Goal: Information Seeking & Learning: Learn about a topic

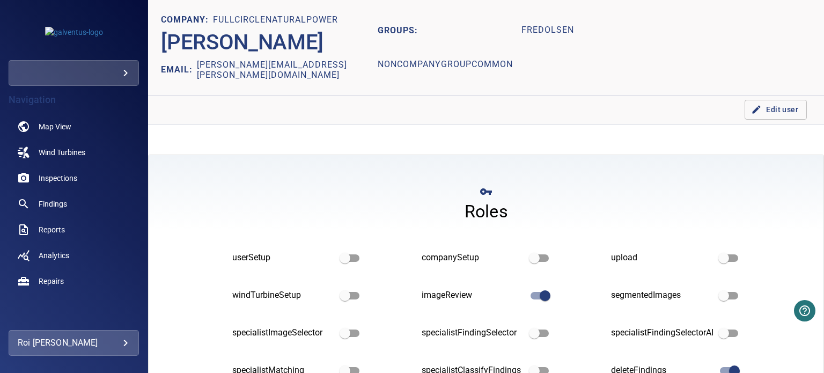
click at [114, 69] on body "**********" at bounding box center [412, 186] width 824 height 373
click at [173, 92] on link "demo" at bounding box center [210, 92] width 113 height 19
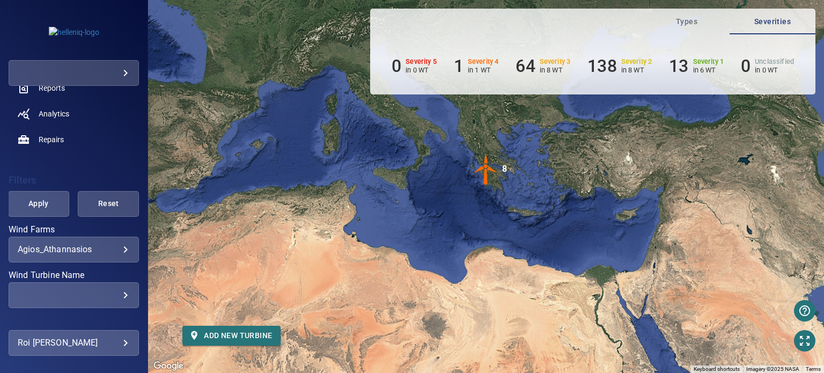
scroll to position [161, 0]
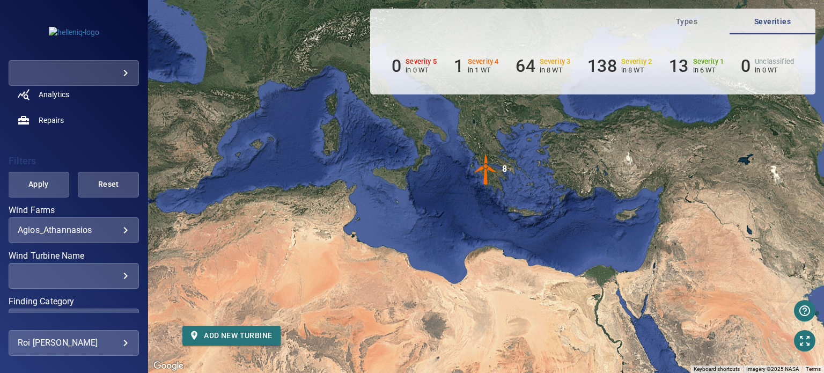
click at [77, 242] on div "**********" at bounding box center [74, 297] width 130 height 182
click at [82, 225] on body "**********" at bounding box center [412, 186] width 824 height 373
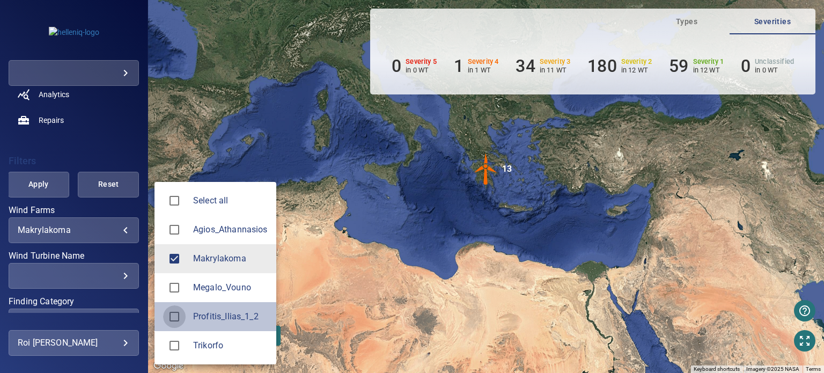
type input "**********"
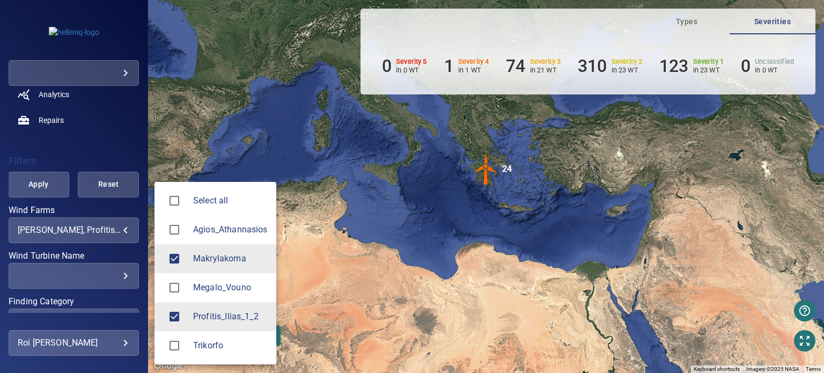
click at [54, 182] on div at bounding box center [412, 186] width 824 height 373
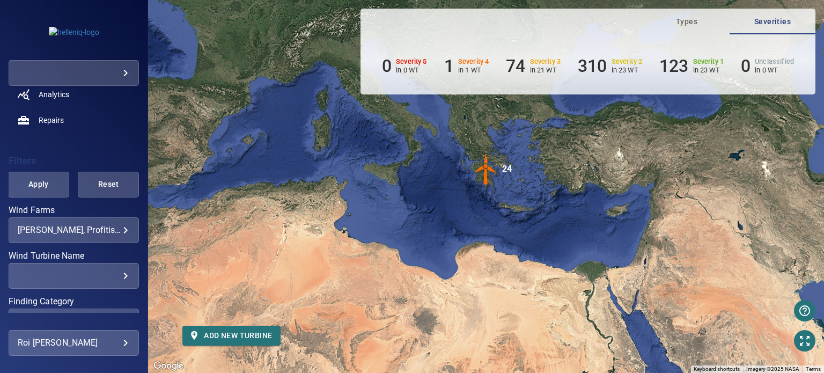
click at [35, 180] on span "Apply" at bounding box center [38, 183] width 34 height 13
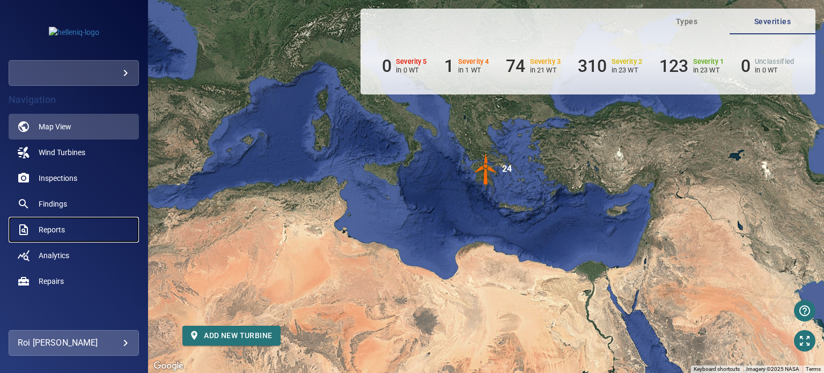
click at [54, 229] on span "Reports" at bounding box center [52, 229] width 26 height 11
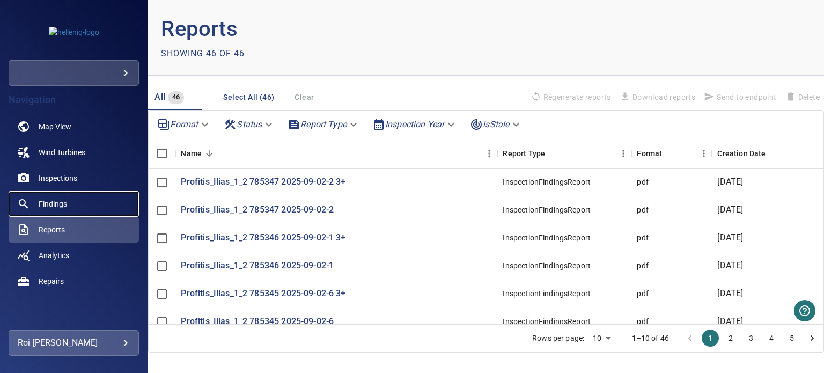
click at [50, 197] on link "Findings" at bounding box center [74, 204] width 130 height 26
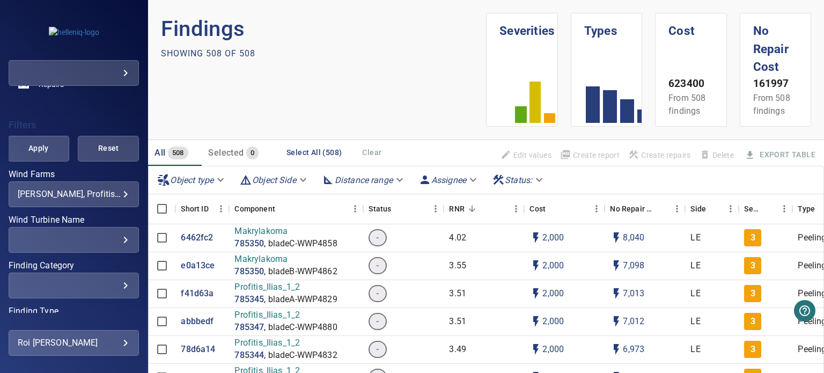
scroll to position [214, 0]
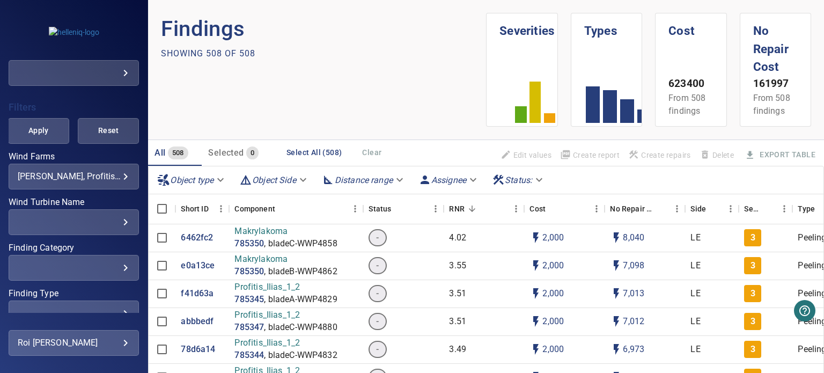
click at [105, 271] on div "​" at bounding box center [74, 267] width 112 height 10
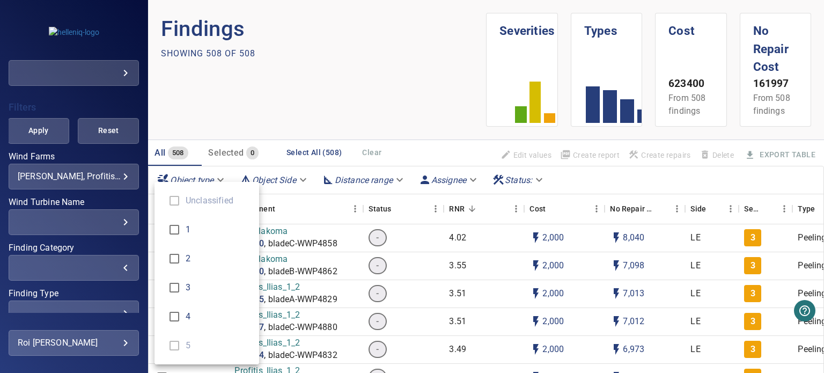
click at [191, 316] on span "4" at bounding box center [218, 316] width 65 height 13
type input "*"
click at [41, 129] on div "Finding Category" at bounding box center [412, 186] width 824 height 373
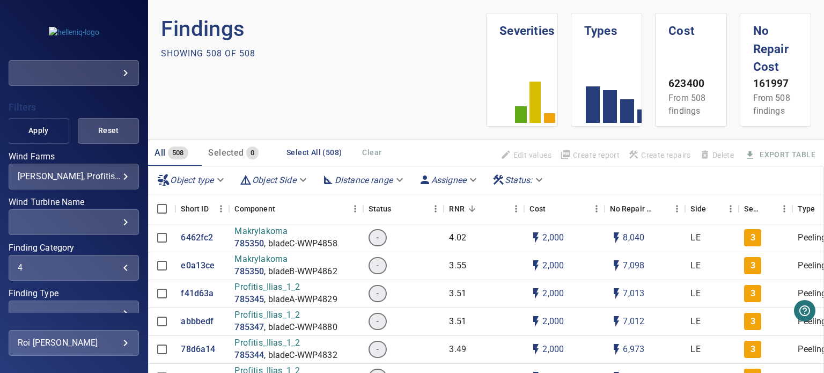
click at [32, 129] on span "Apply" at bounding box center [38, 130] width 34 height 13
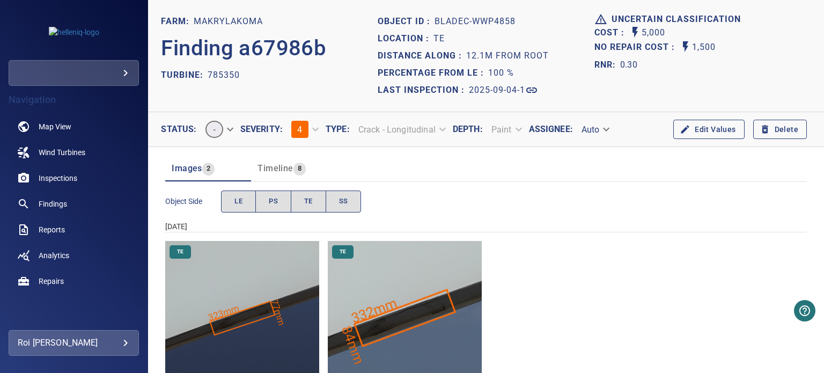
click at [278, 314] on img "Makrylakoma/785350/2025-09-04-1/2025-09-04-3/image29wp32.jpg" at bounding box center [242, 318] width 154 height 154
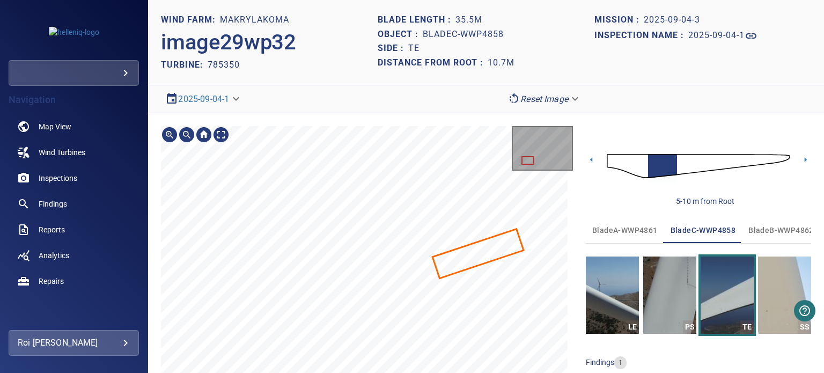
scroll to position [48, 0]
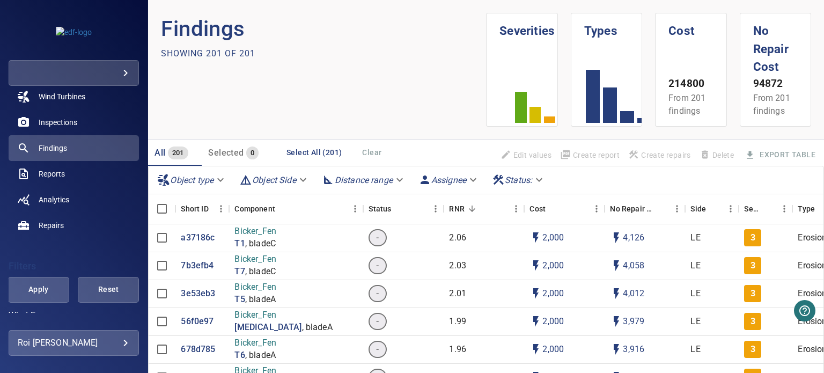
scroll to position [161, 0]
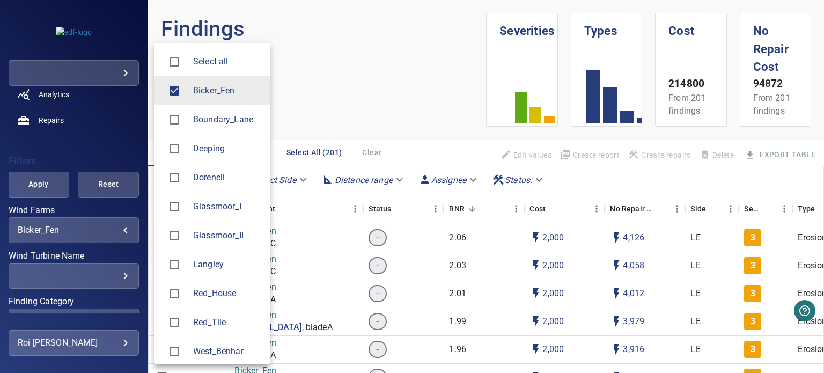
click at [88, 228] on body "**********" at bounding box center [412, 186] width 824 height 373
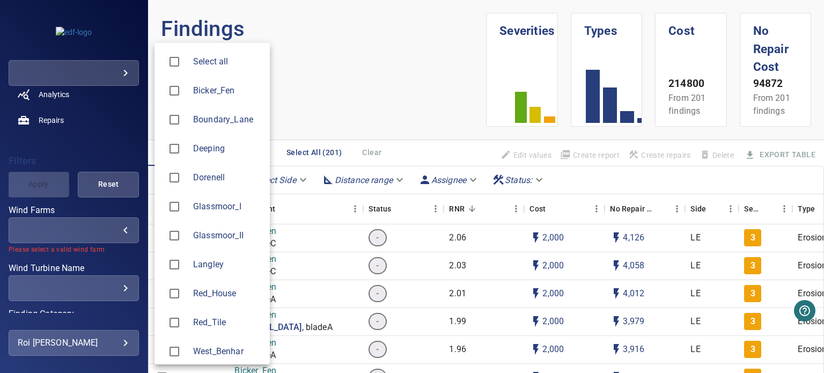
type input "*******"
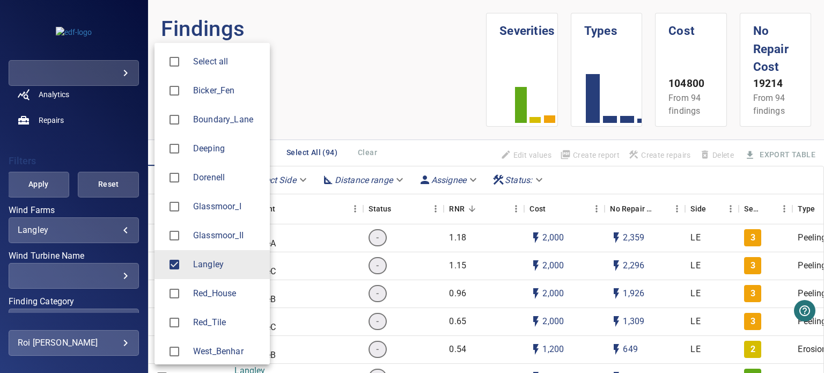
click at [119, 276] on div at bounding box center [412, 186] width 824 height 373
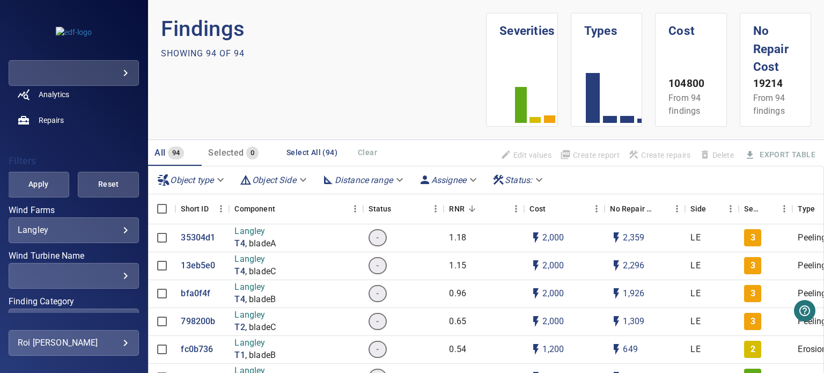
click at [114, 271] on div "​" at bounding box center [74, 275] width 112 height 10
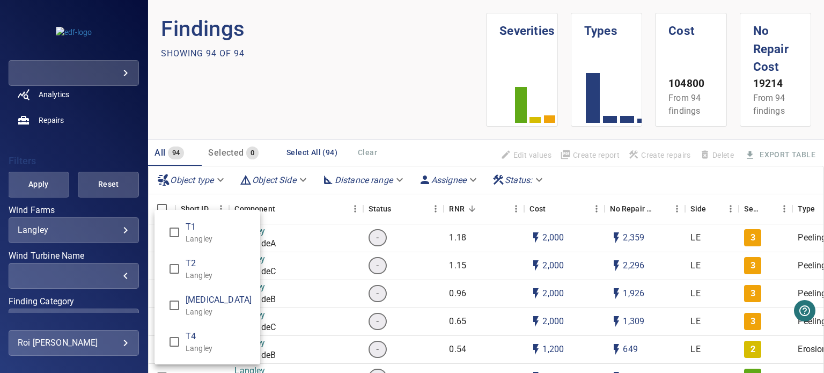
click at [63, 307] on div "Wind Turbine Name" at bounding box center [412, 186] width 824 height 373
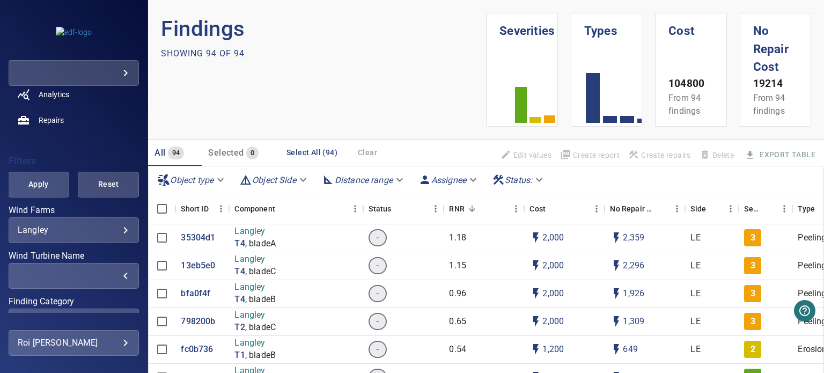
click at [57, 309] on div "​ ​" at bounding box center [74, 321] width 130 height 26
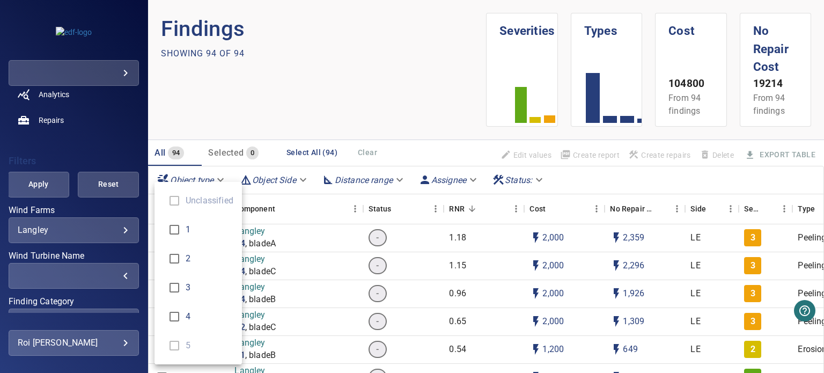
scroll to position [271, 0]
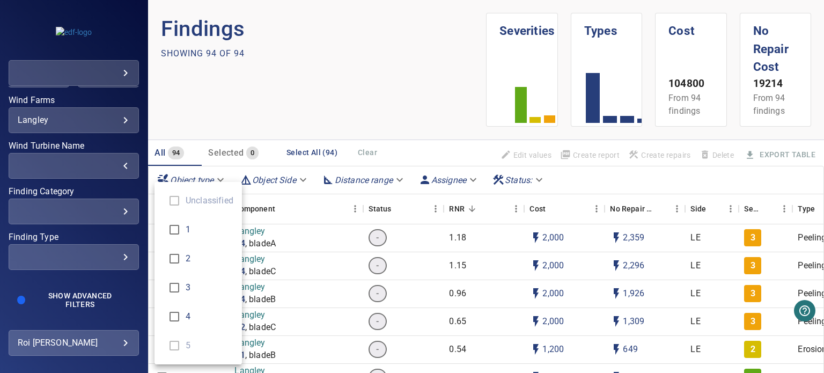
click at [102, 206] on div "Finding Category" at bounding box center [412, 186] width 824 height 373
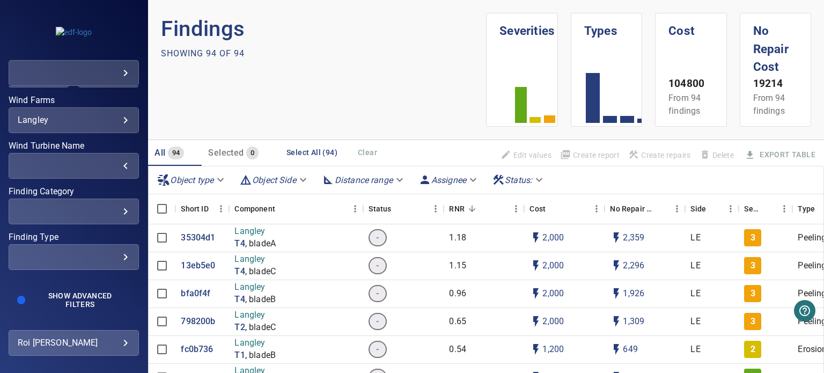
click at [120, 206] on div "​" at bounding box center [74, 211] width 112 height 10
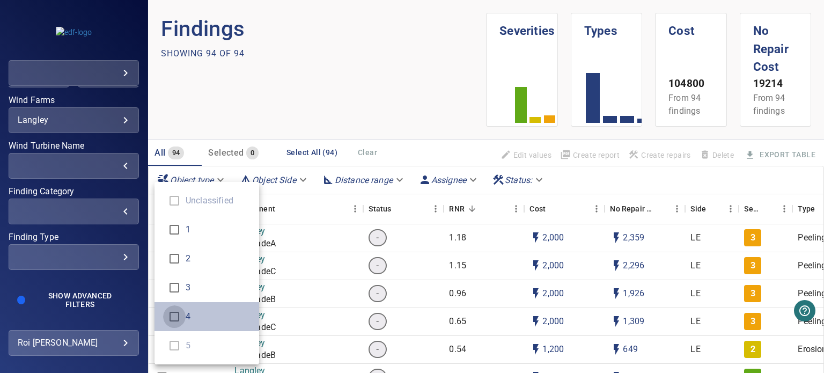
type input "*"
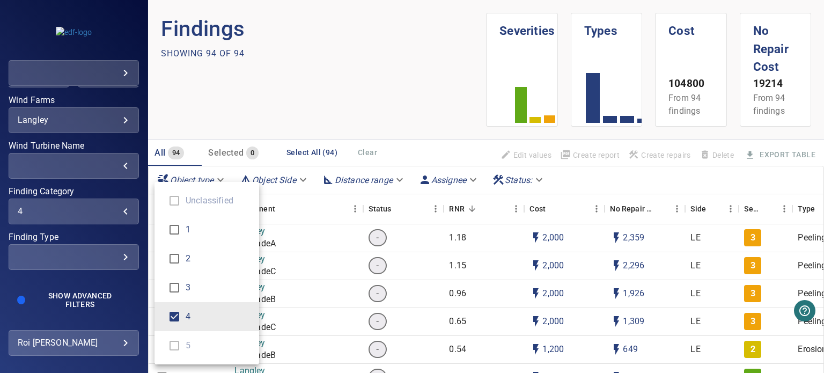
click at [28, 283] on div "Finding Category" at bounding box center [412, 186] width 824 height 373
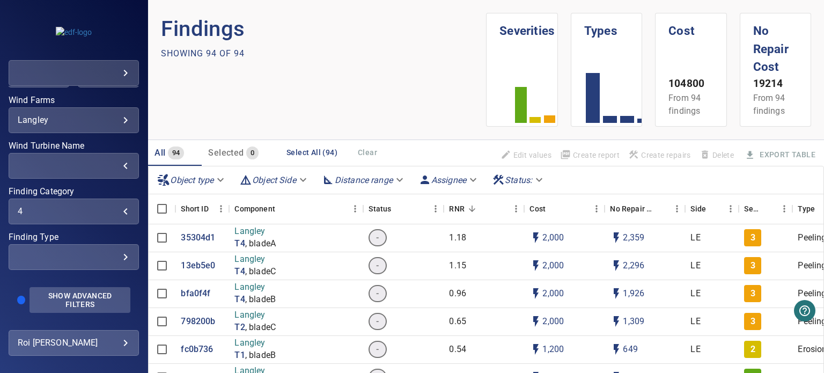
click at [71, 291] on span "Show Advanced Filters" at bounding box center [80, 299] width 88 height 17
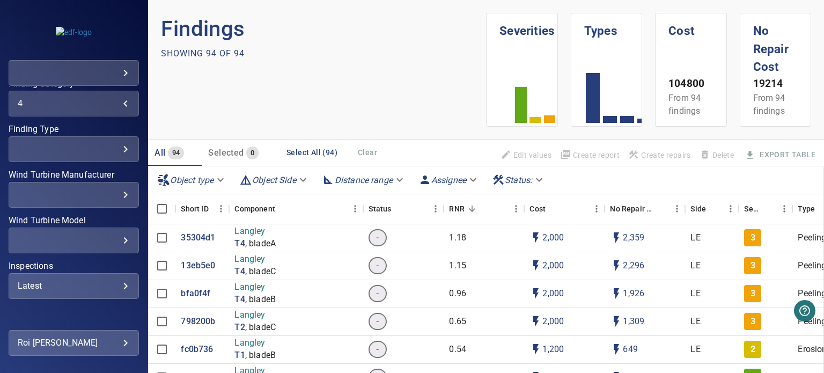
click at [66, 285] on div "Latest" at bounding box center [74, 285] width 112 height 10
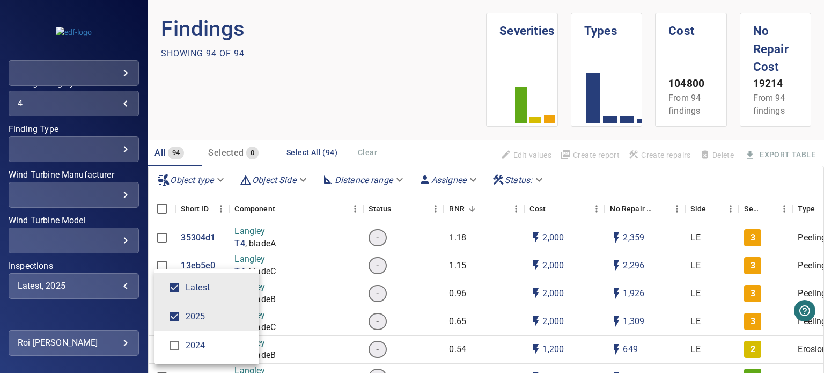
type input "****"
click at [103, 135] on div "Inspections" at bounding box center [412, 186] width 824 height 373
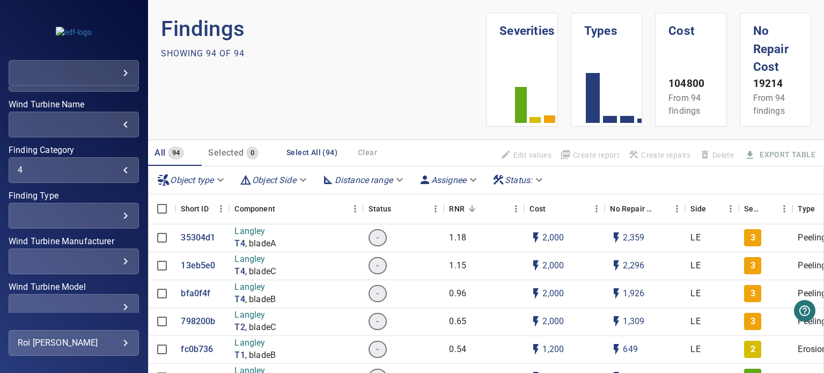
scroll to position [218, 0]
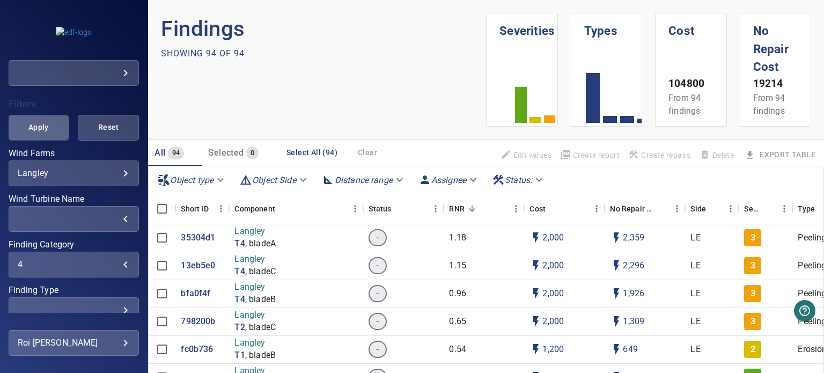
click at [57, 126] on button "Apply" at bounding box center [38, 128] width 61 height 26
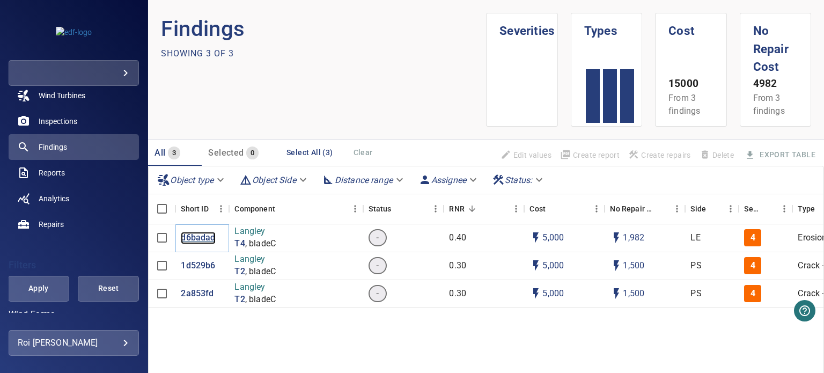
scroll to position [271, 0]
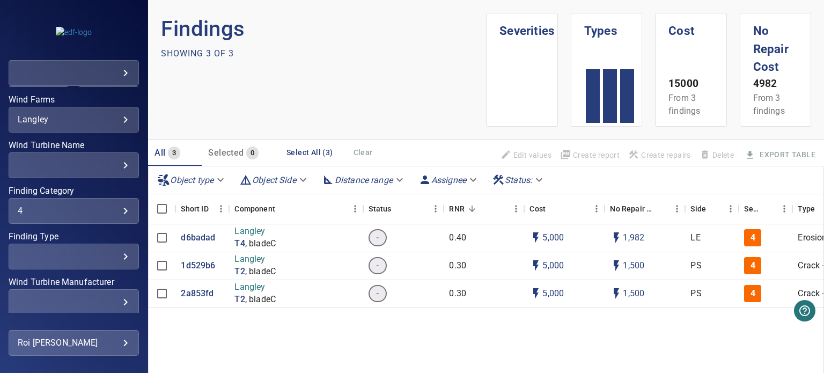
click at [103, 201] on div "4 * ​" at bounding box center [74, 211] width 130 height 26
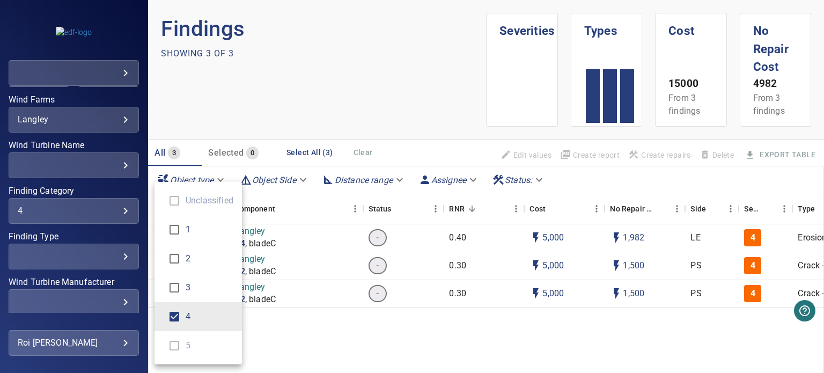
click at [119, 212] on div "Finding Category" at bounding box center [412, 186] width 824 height 373
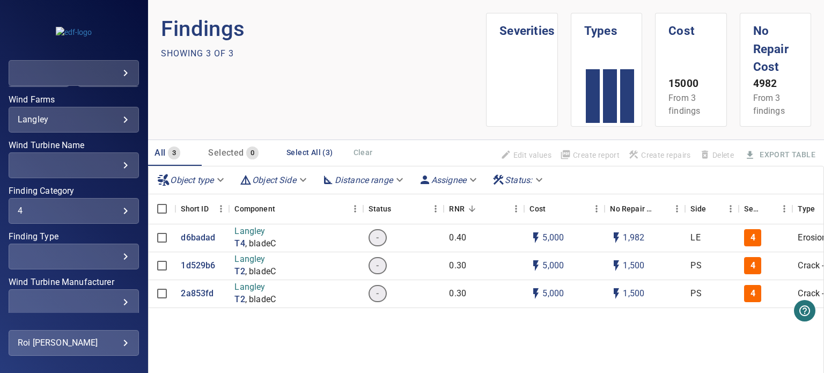
click at [119, 210] on div "4" at bounding box center [74, 210] width 112 height 10
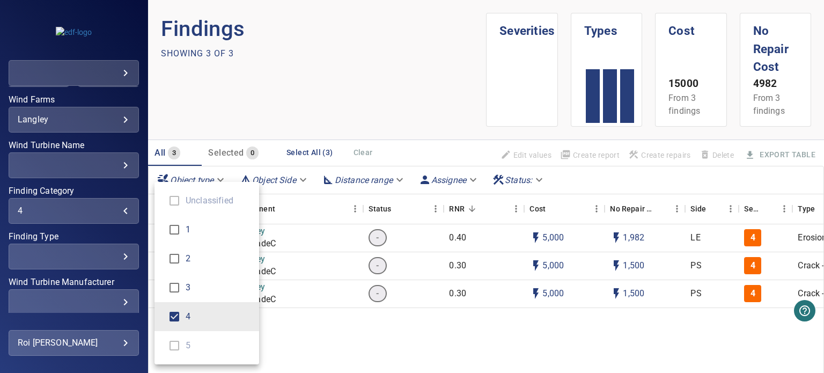
click at [177, 202] on ul "Unclassified 1 2 3 4 5" at bounding box center [206, 273] width 105 height 182
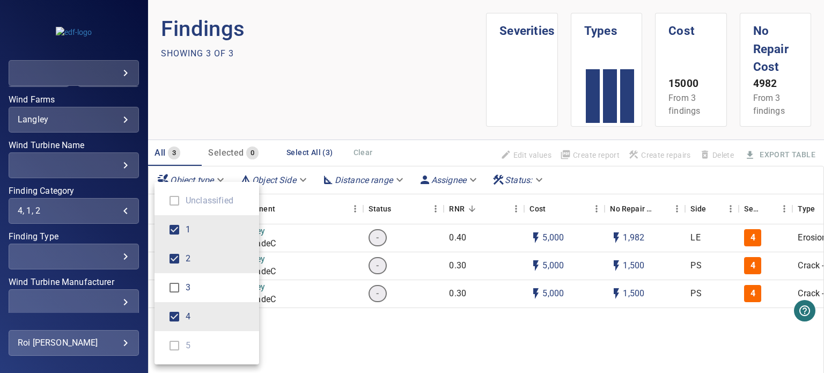
type input "*******"
click at [97, 139] on div "Finding Category" at bounding box center [412, 186] width 824 height 373
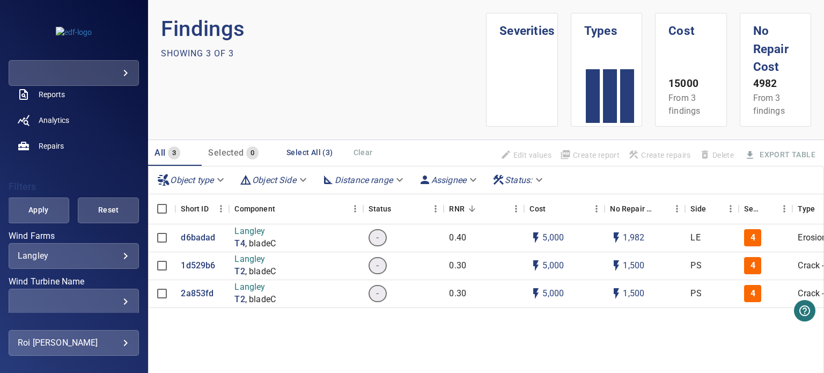
scroll to position [110, 0]
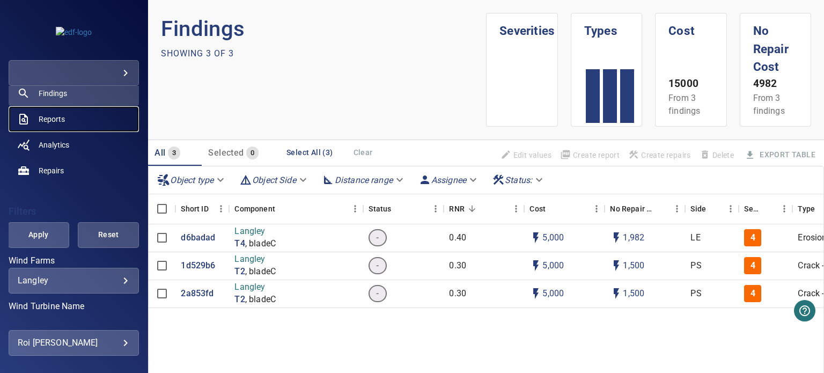
click at [51, 119] on span "Reports" at bounding box center [52, 119] width 26 height 11
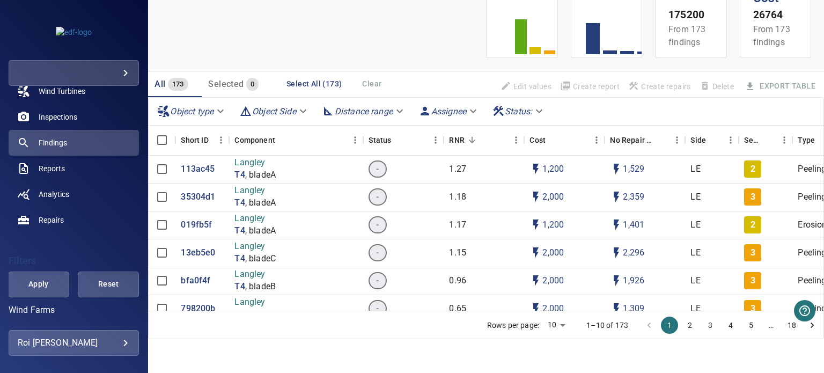
scroll to position [107, 0]
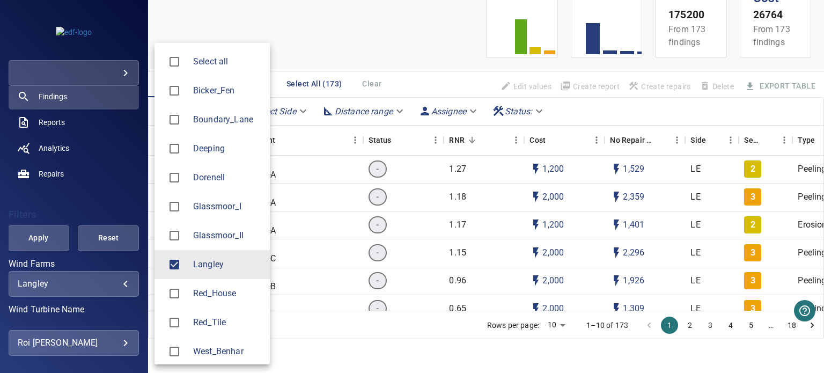
click at [76, 281] on body "**********" at bounding box center [412, 186] width 824 height 373
click at [76, 276] on div at bounding box center [412, 186] width 824 height 373
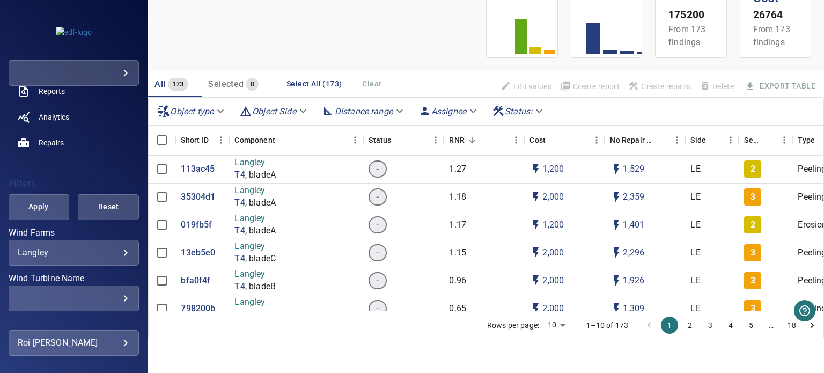
scroll to position [214, 0]
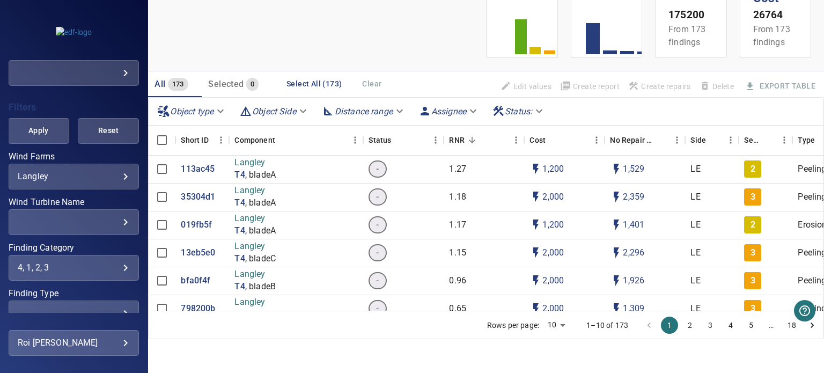
click at [105, 265] on div "4, 1, 2, 3" at bounding box center [74, 267] width 112 height 10
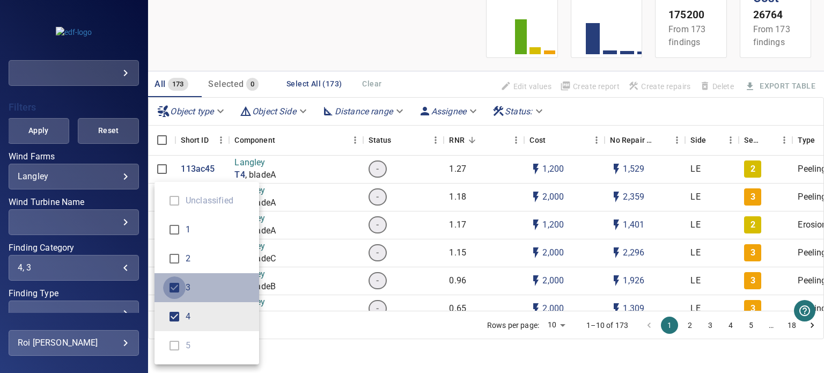
type input "*"
click at [48, 106] on div "Finding Category" at bounding box center [412, 186] width 824 height 373
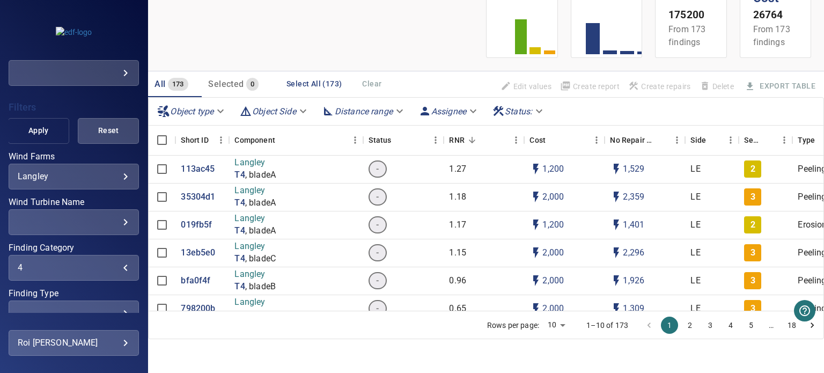
click at [35, 137] on span "Apply" at bounding box center [38, 130] width 34 height 13
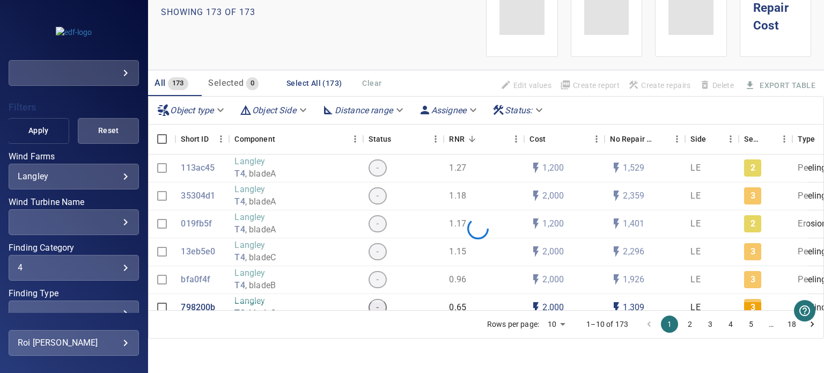
scroll to position [41, 0]
